Goal: Transaction & Acquisition: Purchase product/service

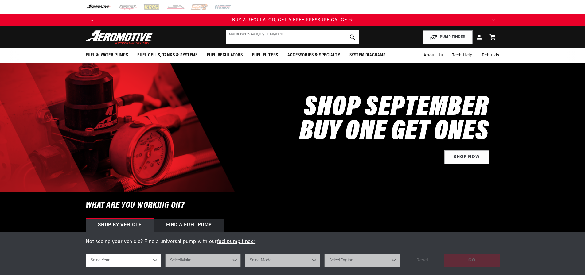
click at [244, 44] on input "text" at bounding box center [292, 37] width 133 height 14
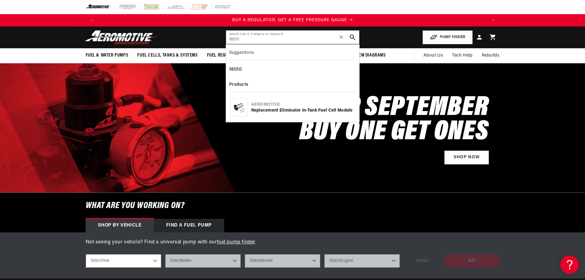
type input "18011"
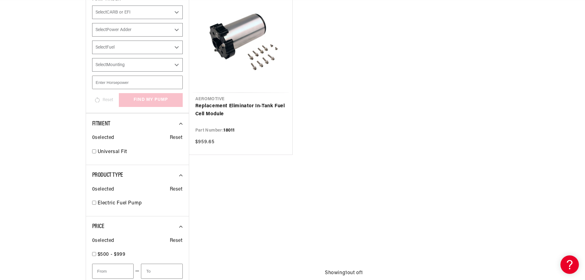
scroll to position [0, 509]
click at [208, 118] on link "Replacement Eliminator In-Tank Fuel Cell Module" at bounding box center [240, 110] width 91 height 16
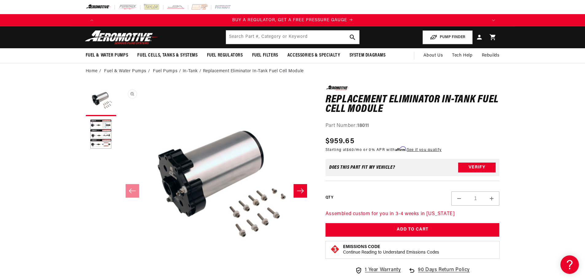
scroll to position [0, 0]
click at [86, 150] on button "Load image 2 in gallery view" at bounding box center [101, 134] width 31 height 31
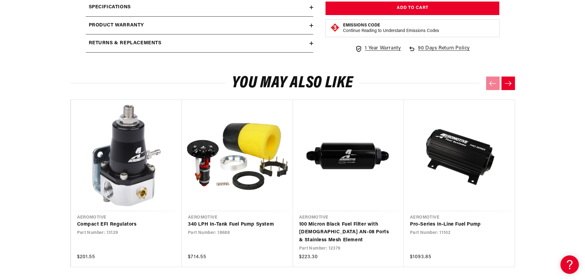
scroll to position [0, 0]
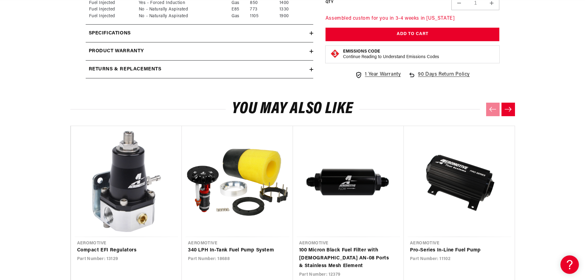
scroll to position [522, 0]
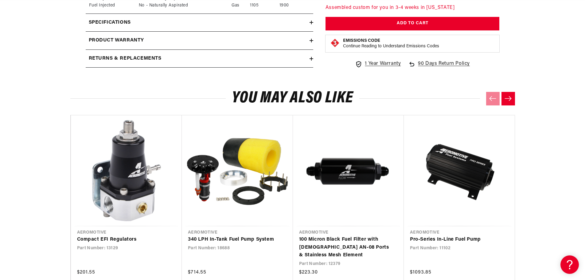
click at [313, 24] on icon at bounding box center [312, 23] width 4 height 4
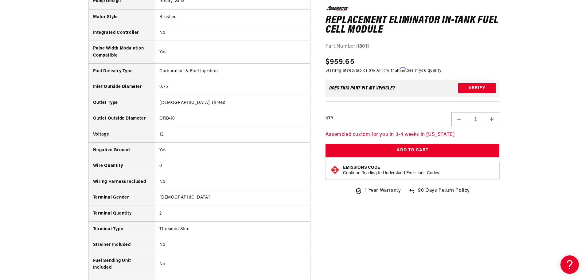
scroll to position [0, 0]
